Goal: Navigation & Orientation: Find specific page/section

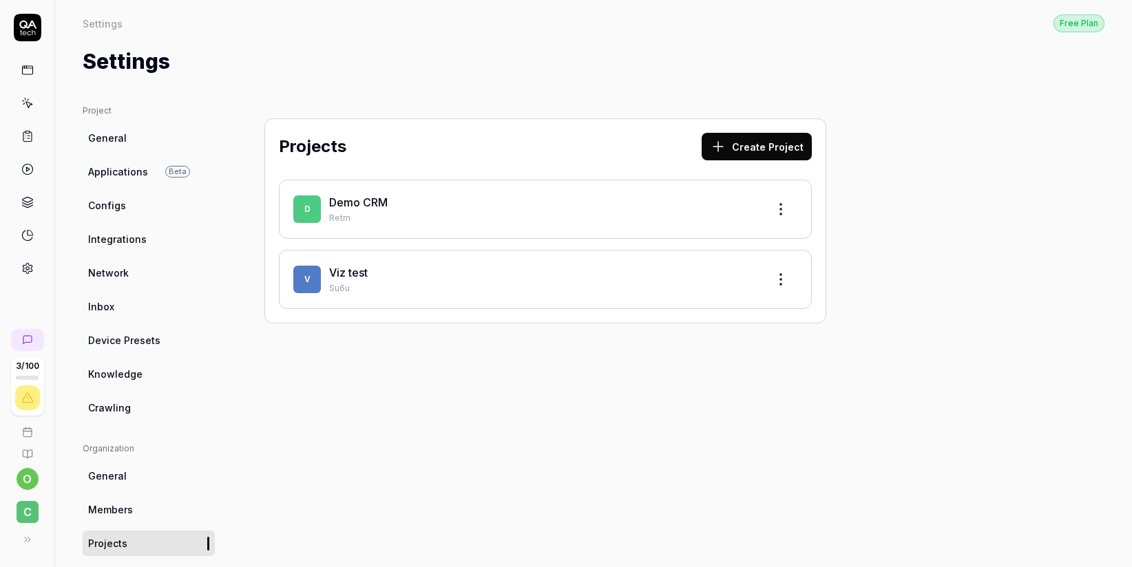
click at [113, 138] on span "General" at bounding box center [107, 138] width 39 height 14
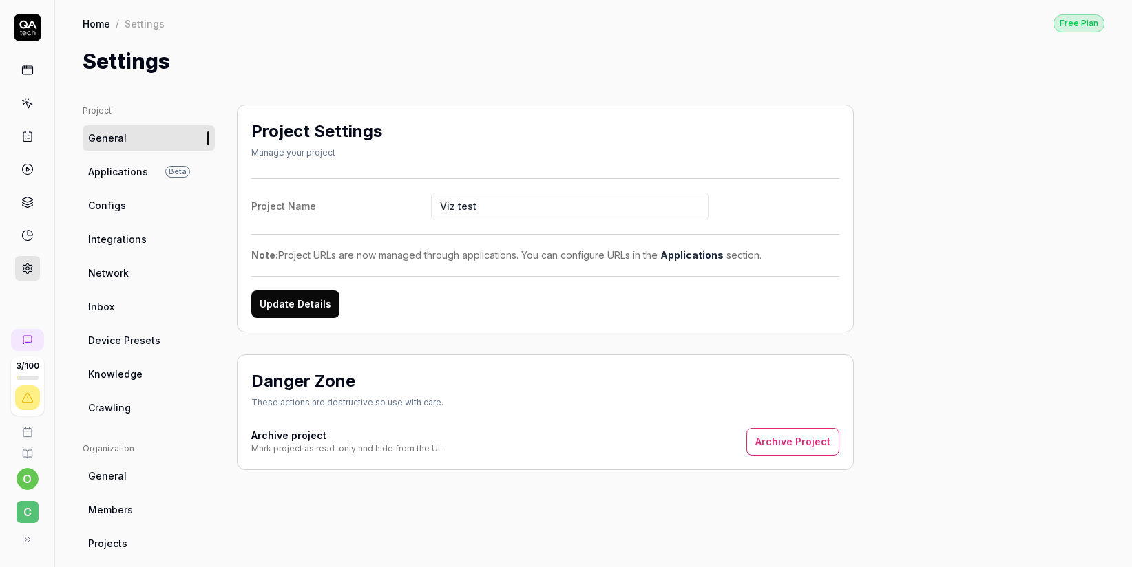
click at [123, 172] on span "Applications" at bounding box center [118, 172] width 60 height 14
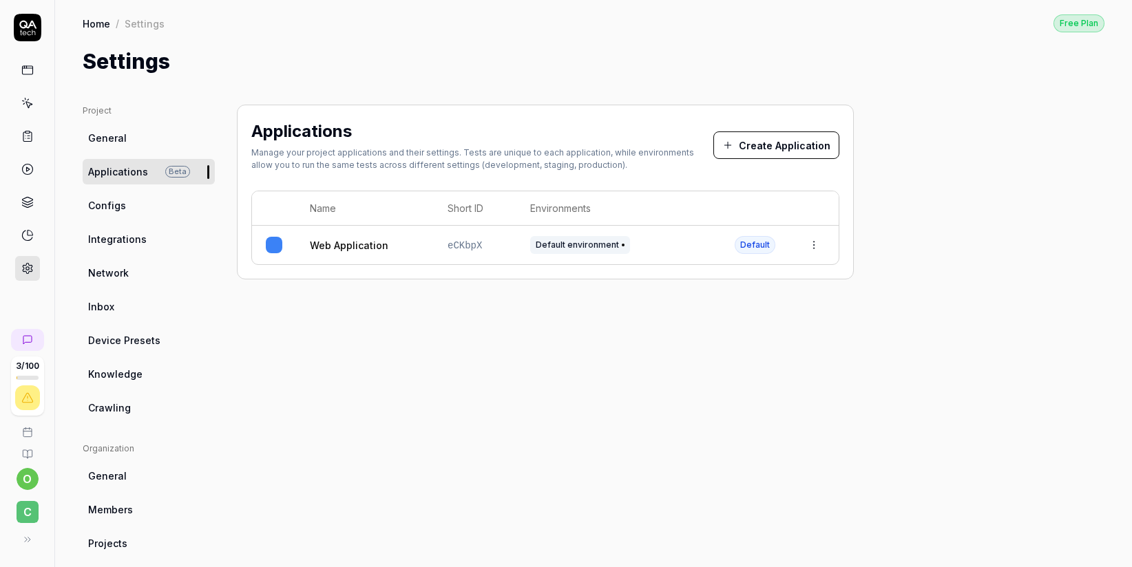
click at [115, 217] on link "Configs" at bounding box center [149, 205] width 132 height 25
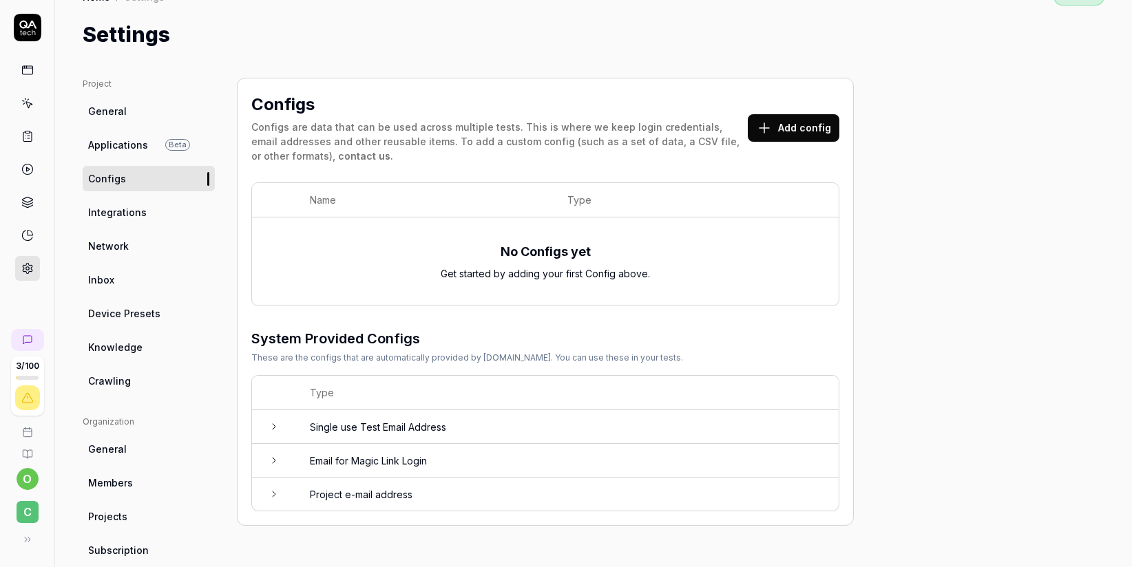
scroll to position [92, 0]
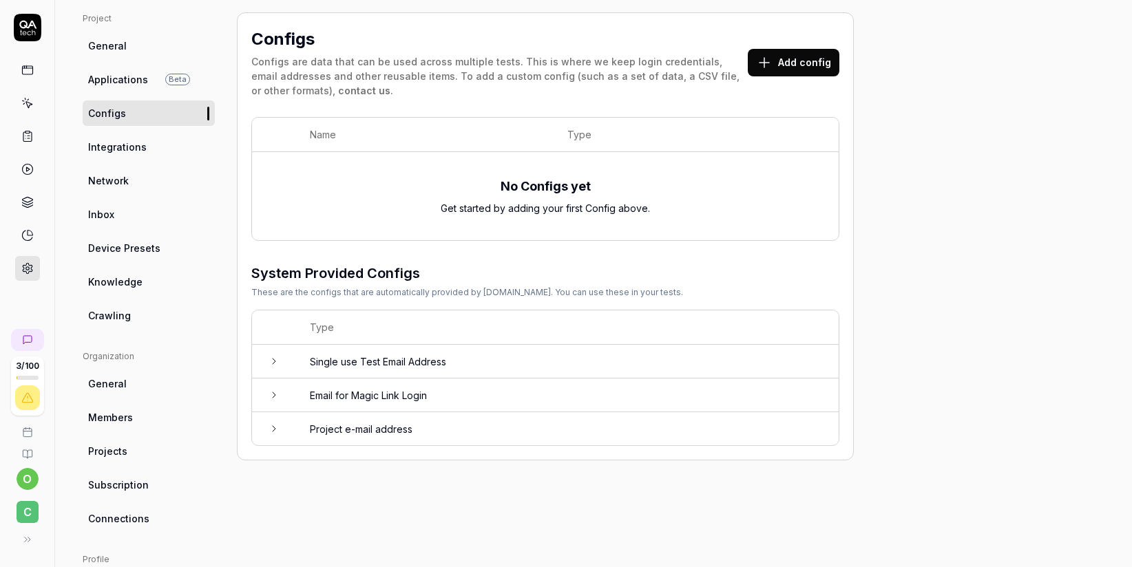
click at [118, 147] on span "Integrations" at bounding box center [117, 147] width 59 height 14
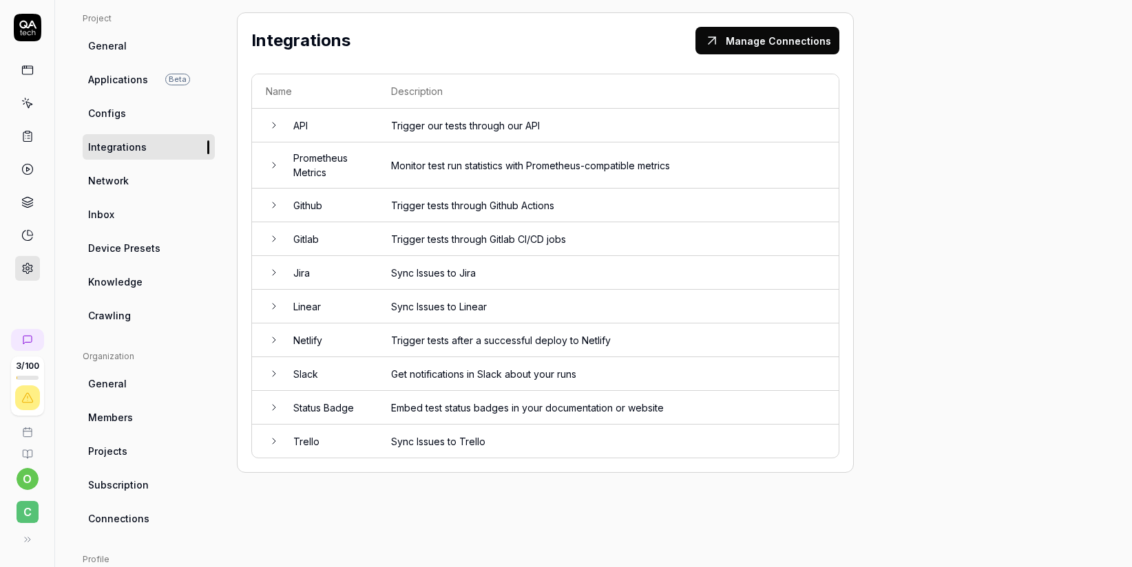
click at [106, 186] on span "Network" at bounding box center [108, 181] width 41 height 14
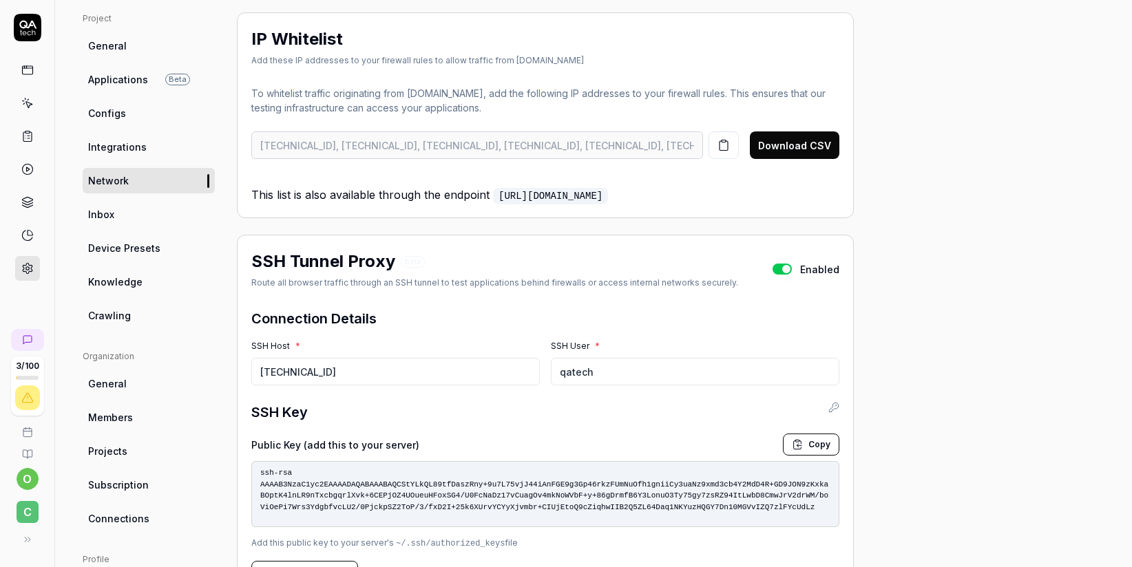
click at [119, 217] on link "Inbox" at bounding box center [149, 214] width 132 height 25
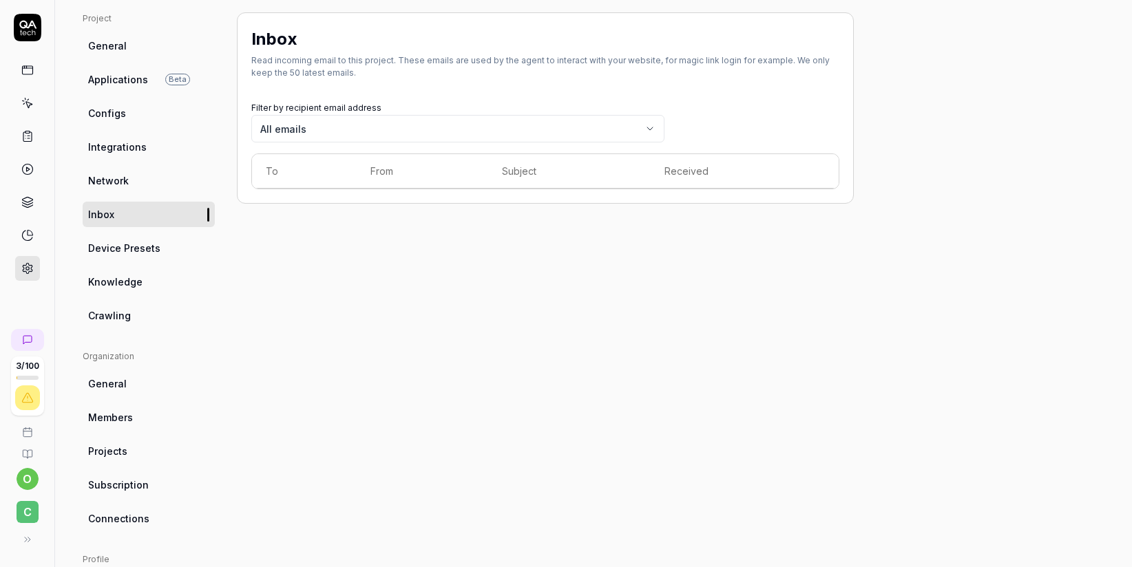
click at [129, 254] on span "Device Presets" at bounding box center [124, 248] width 72 height 14
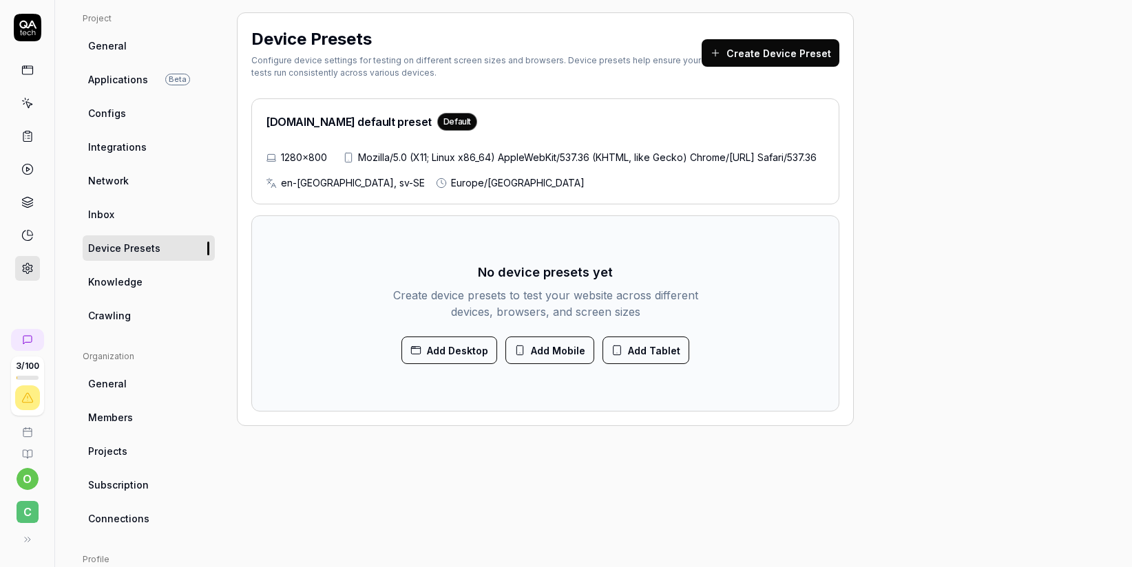
click at [130, 285] on span "Knowledge" at bounding box center [115, 282] width 54 height 14
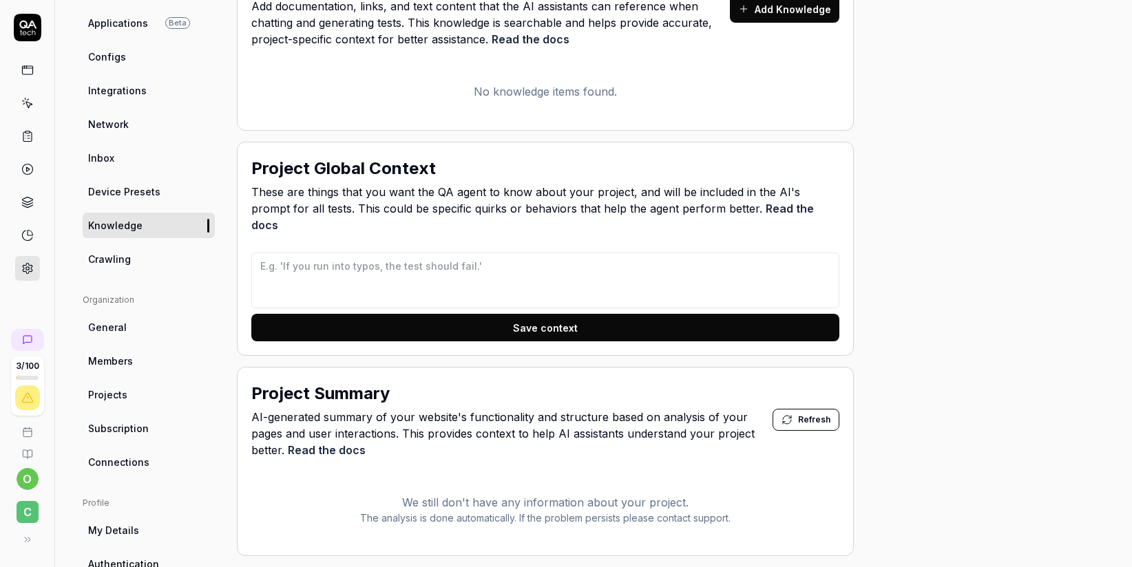
scroll to position [262, 0]
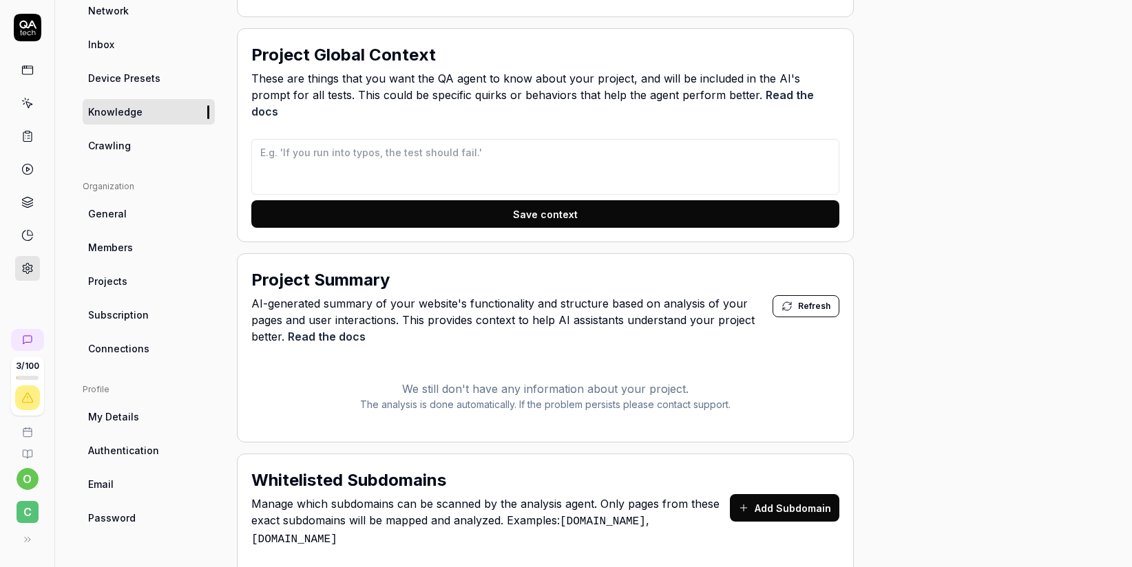
click at [121, 149] on span "Crawling" at bounding box center [109, 145] width 43 height 14
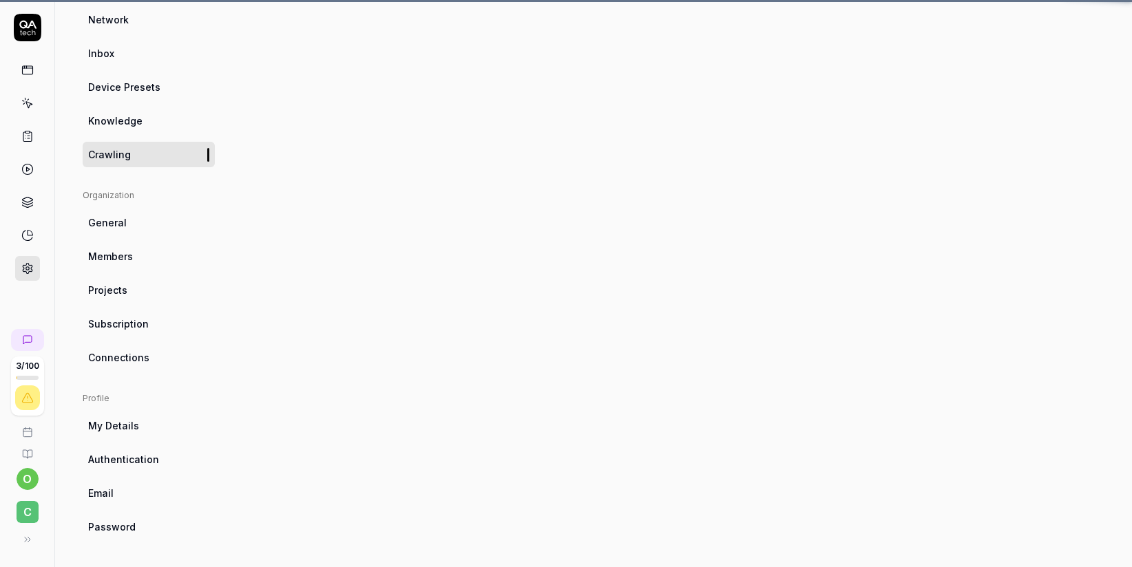
scroll to position [104, 0]
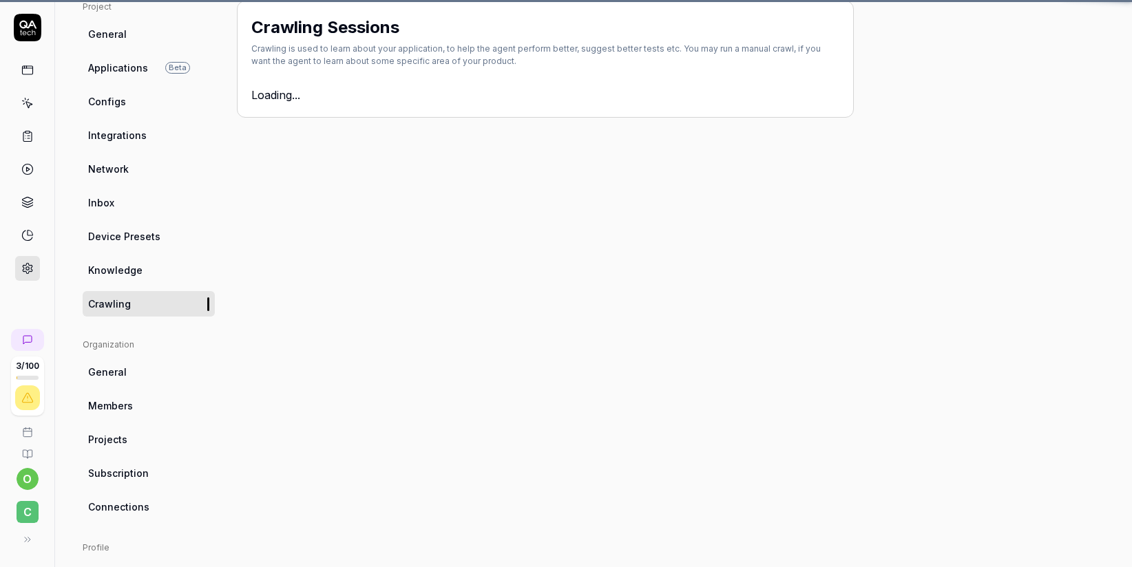
type textarea "*"
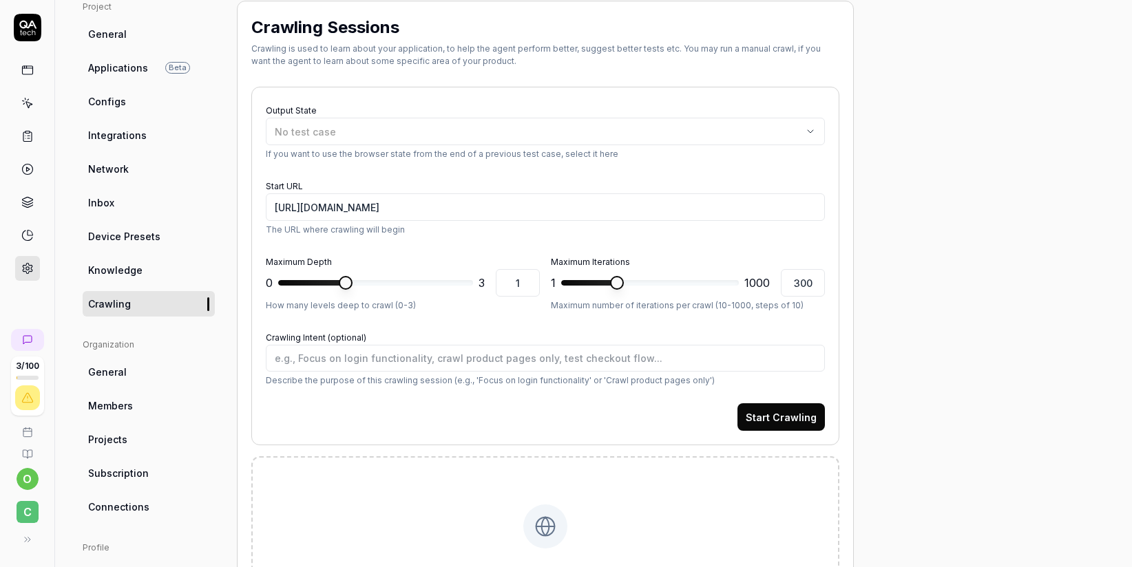
click at [123, 370] on span "General" at bounding box center [107, 372] width 39 height 14
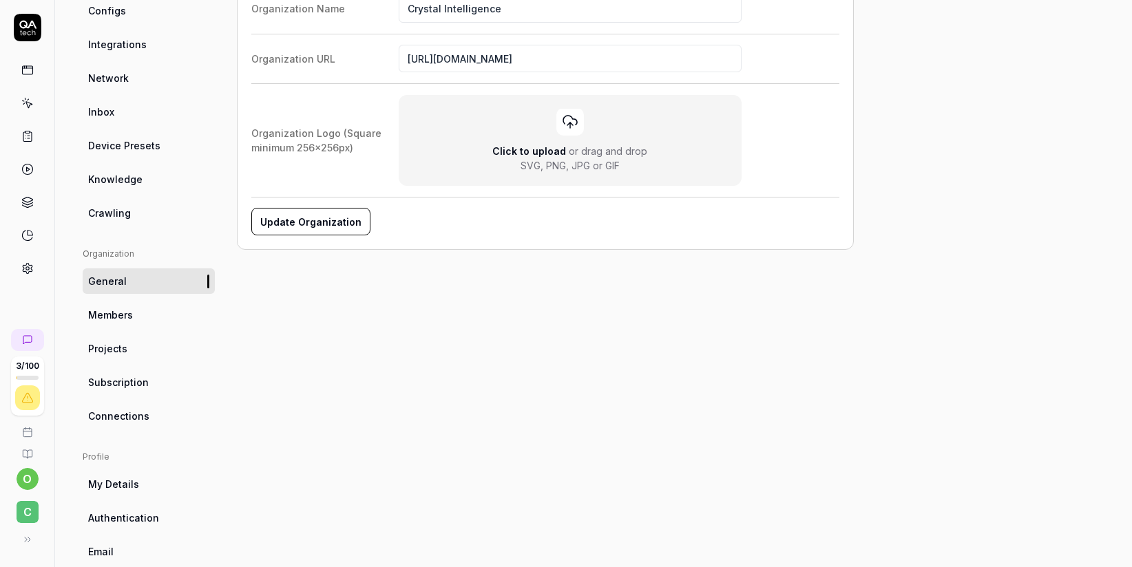
scroll to position [253, 0]
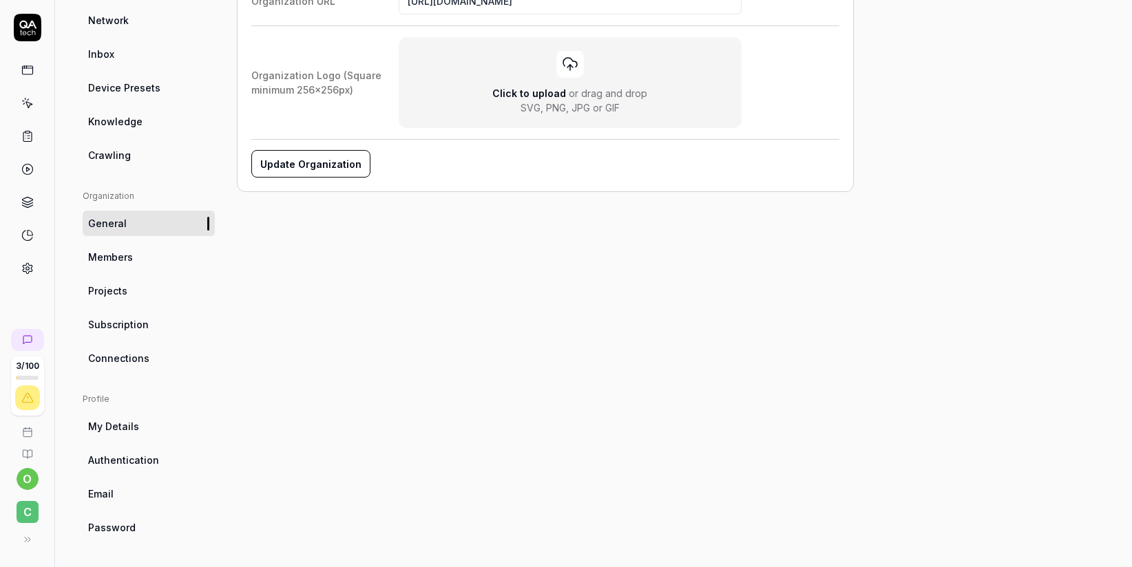
click at [128, 261] on span "Members" at bounding box center [110, 257] width 45 height 14
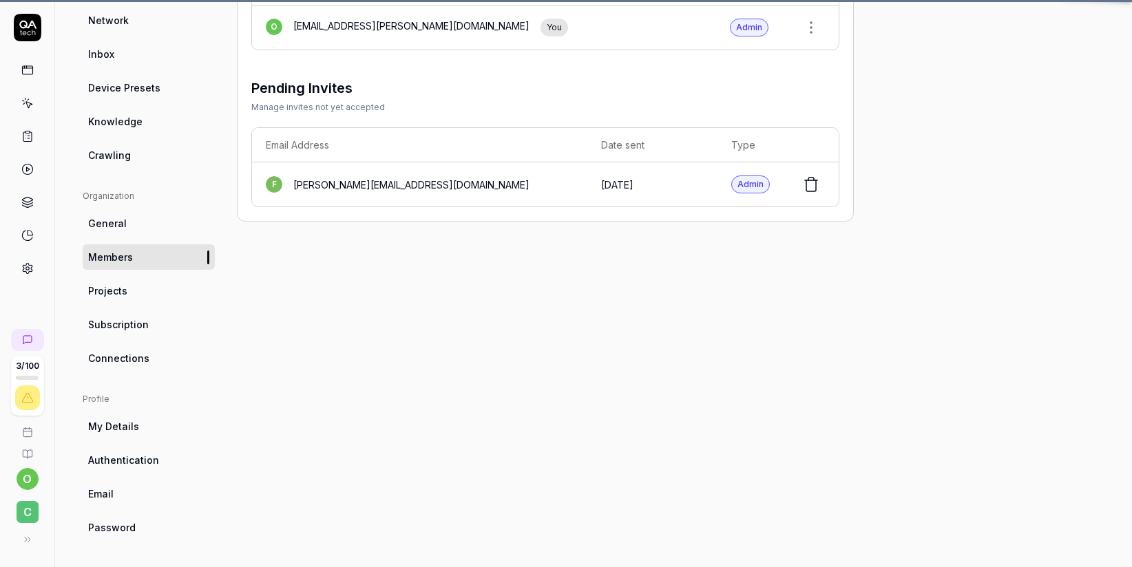
scroll to position [104, 0]
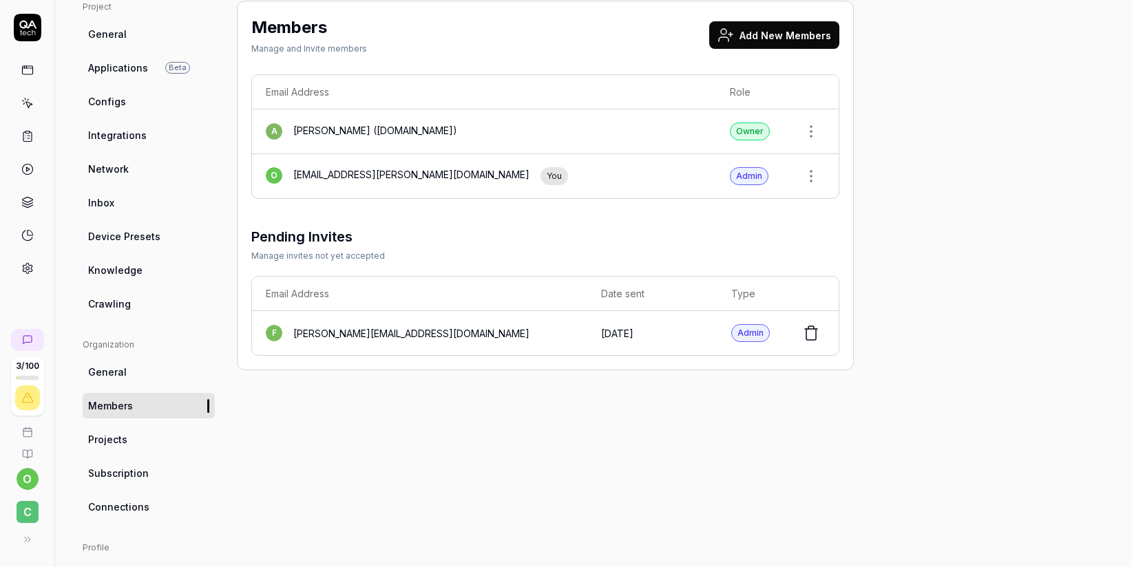
click at [125, 450] on link "Projects" at bounding box center [149, 439] width 132 height 25
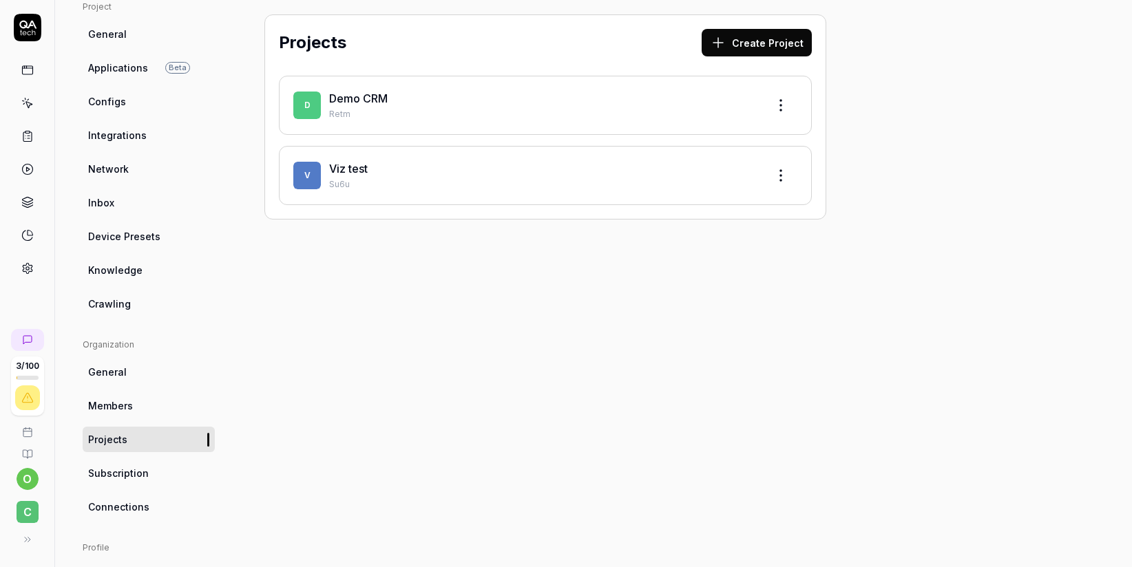
click at [123, 483] on link "Subscription" at bounding box center [149, 473] width 132 height 25
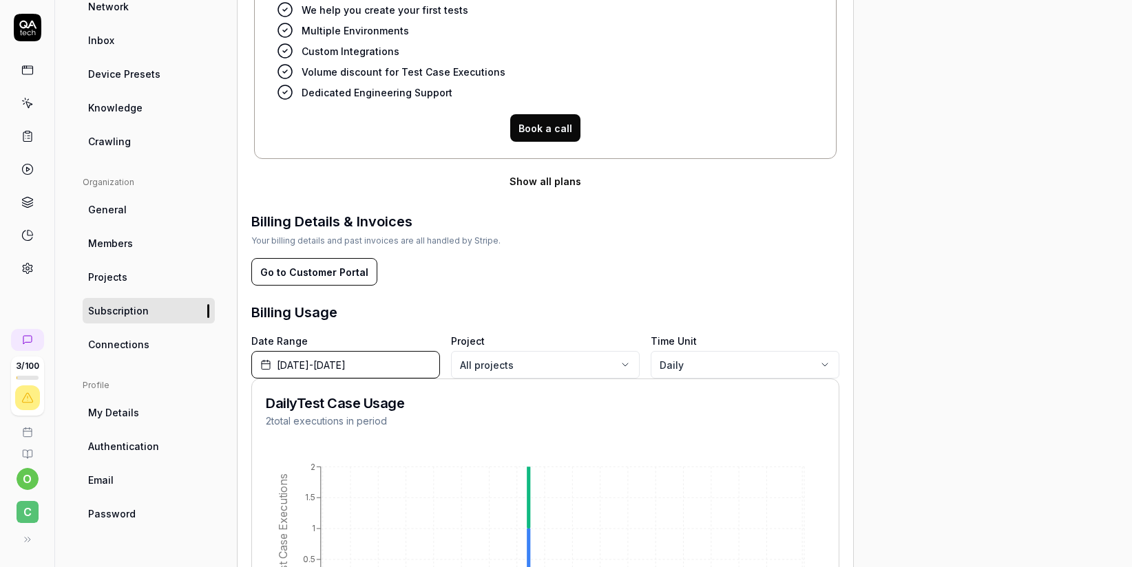
scroll to position [365, 0]
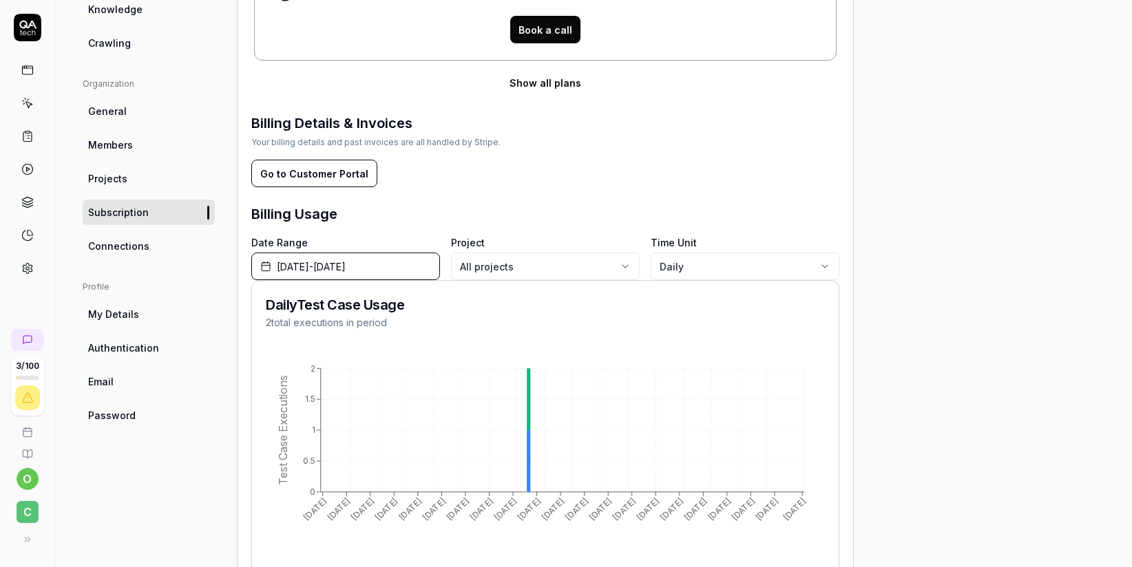
click at [125, 253] on link "Connections" at bounding box center [149, 245] width 132 height 25
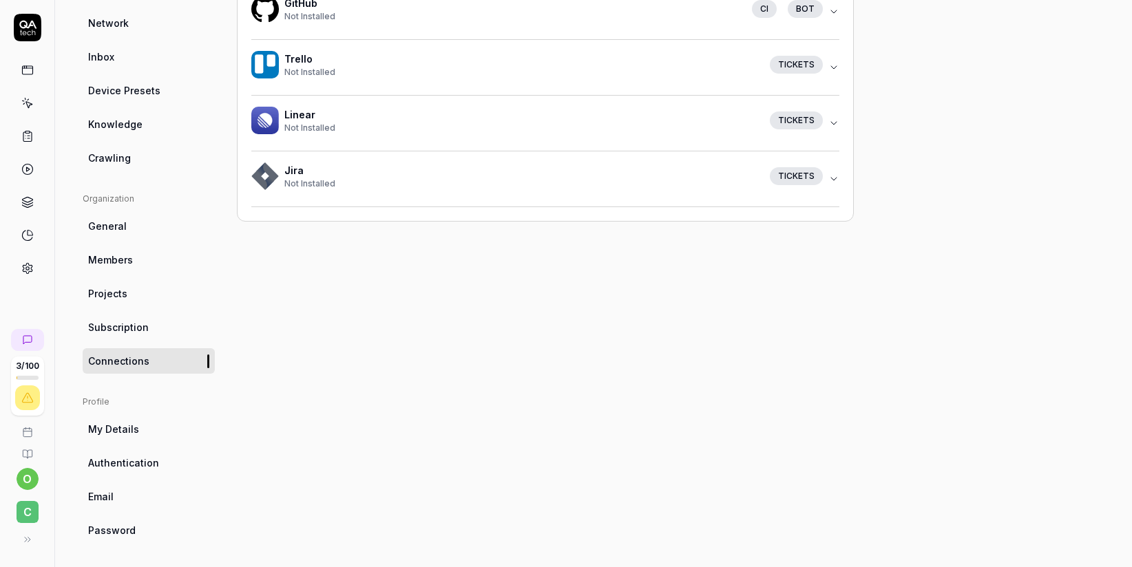
scroll to position [253, 0]
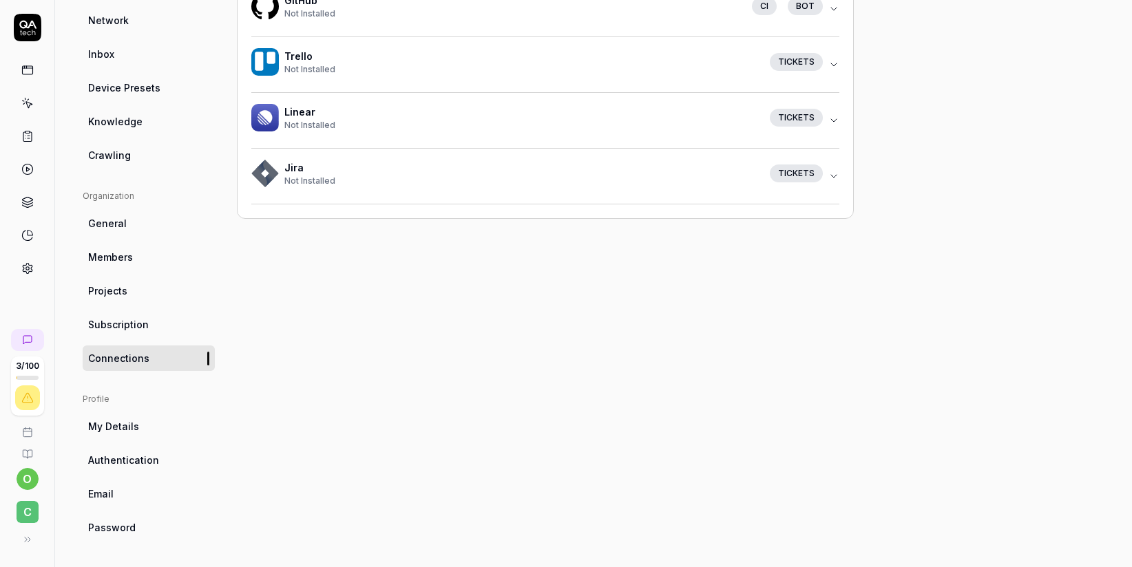
click at [28, 435] on icon at bounding box center [27, 432] width 11 height 11
click at [25, 455] on icon at bounding box center [27, 454] width 11 height 11
